Goal: Contribute content

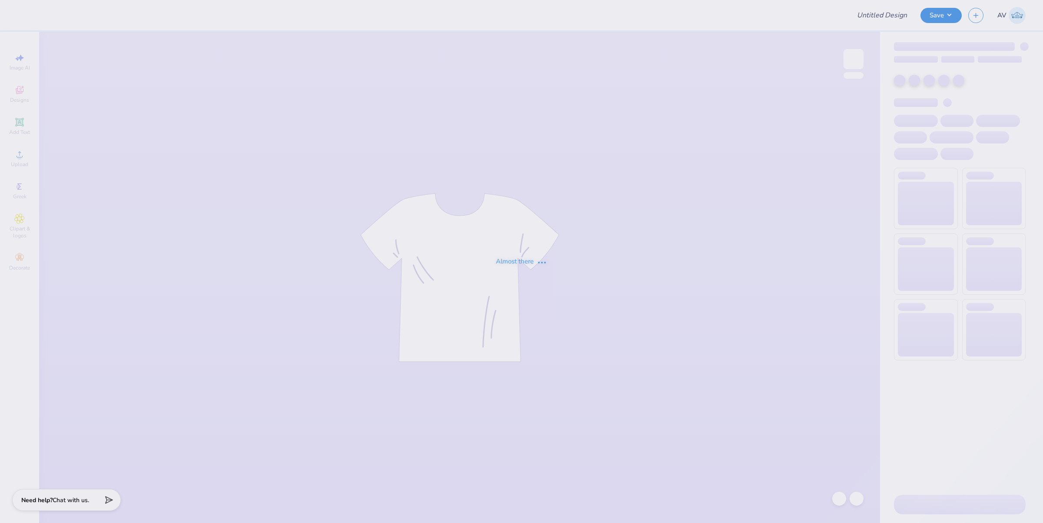
type input "West Broward '25 Season"
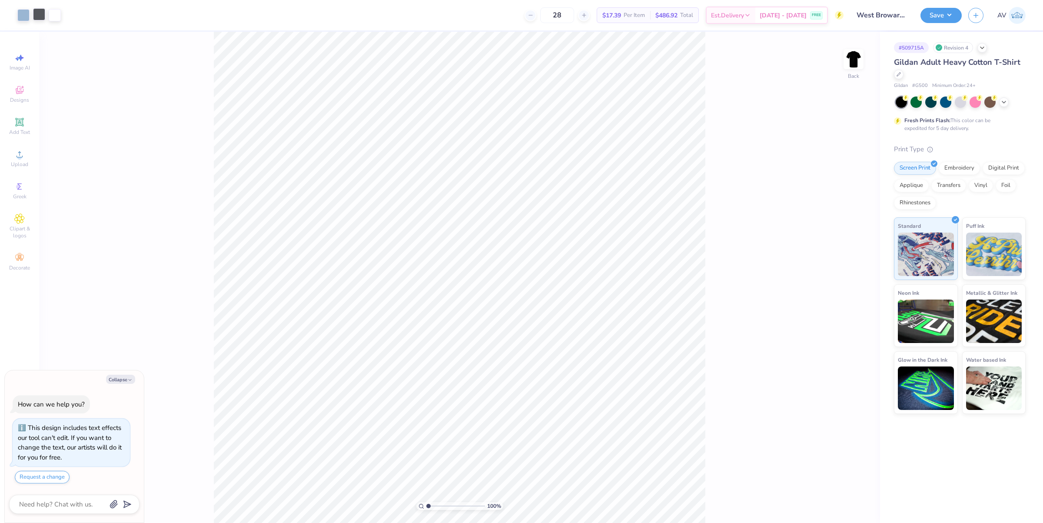
click at [42, 17] on div at bounding box center [39, 14] width 12 height 12
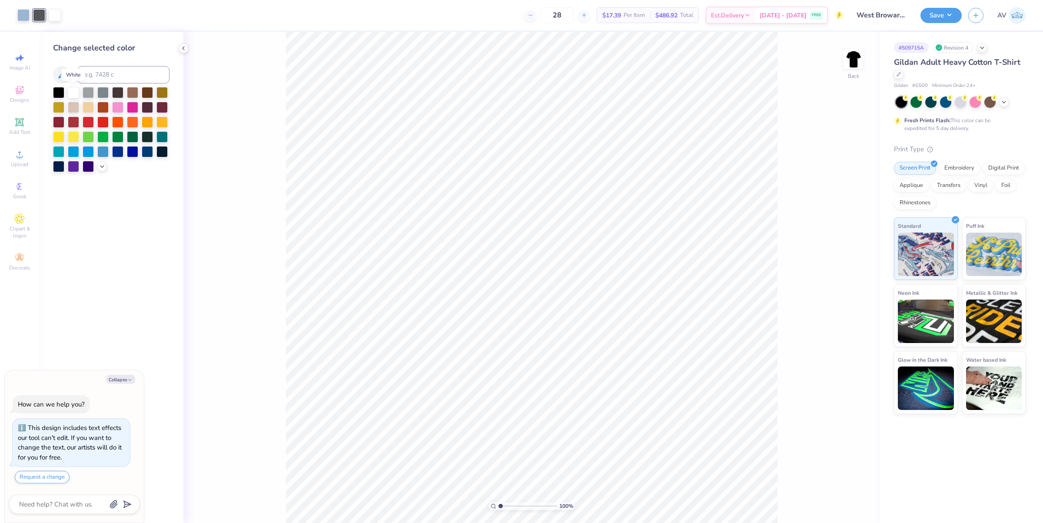
drag, startPoint x: 73, startPoint y: 93, endPoint x: 79, endPoint y: 98, distance: 7.8
click at [73, 94] on div at bounding box center [73, 92] width 11 height 11
type textarea "x"
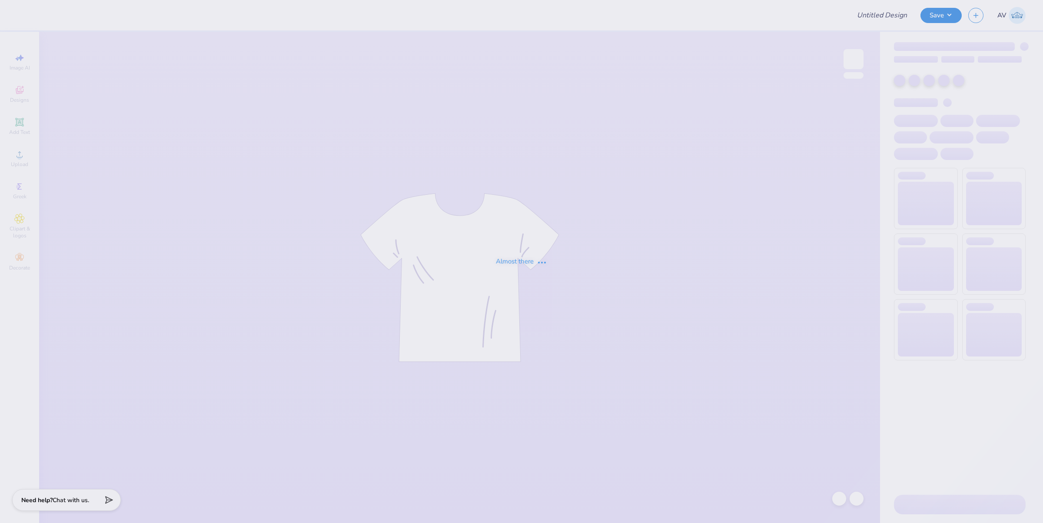
type input "car wash tee"
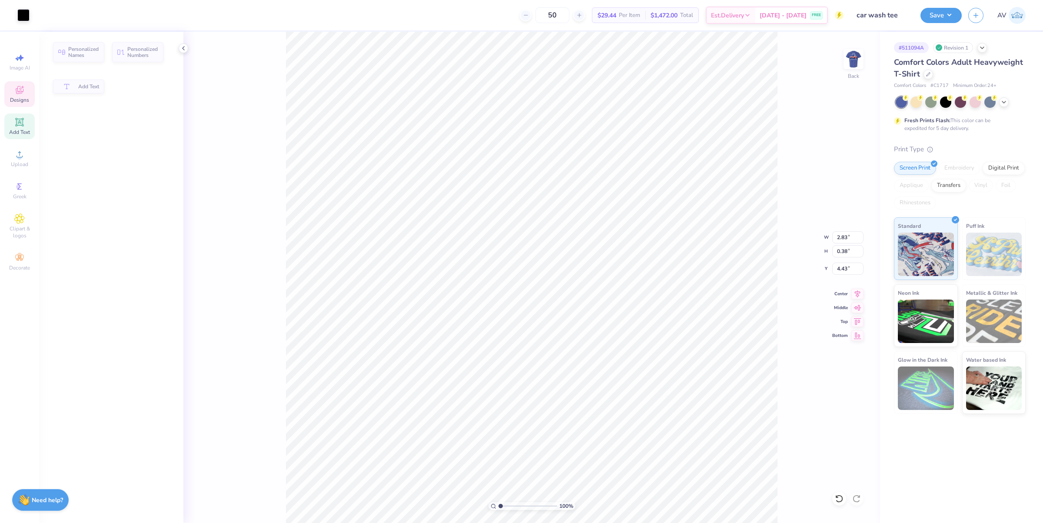
type input "2.83"
type input "0.38"
type input "4.43"
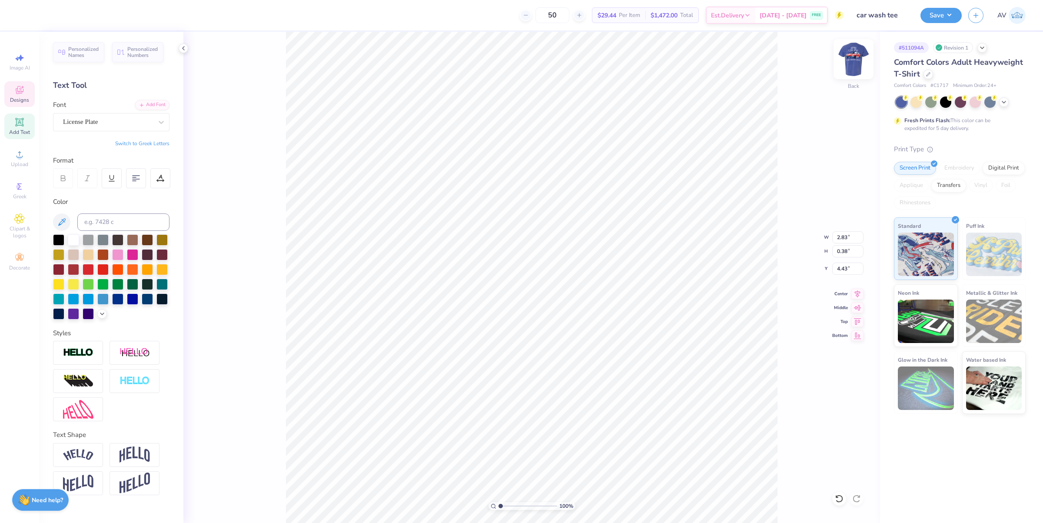
click at [859, 59] on img at bounding box center [853, 59] width 35 height 35
type input "3.08195106319473"
type input "1.24"
type input "0.46"
type input "12.18"
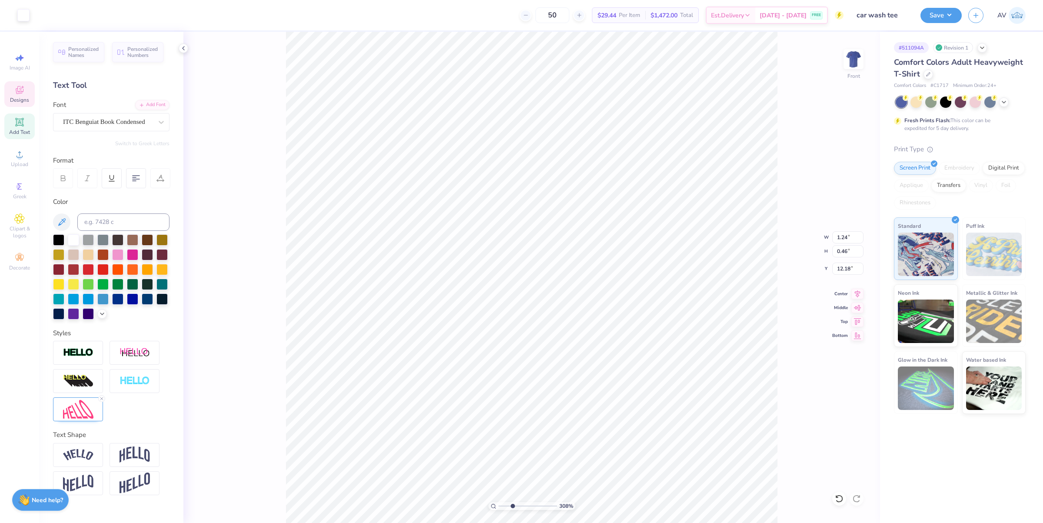
scroll to position [9, 1]
type input "3.08195106319473"
